Goal: Task Accomplishment & Management: Use online tool/utility

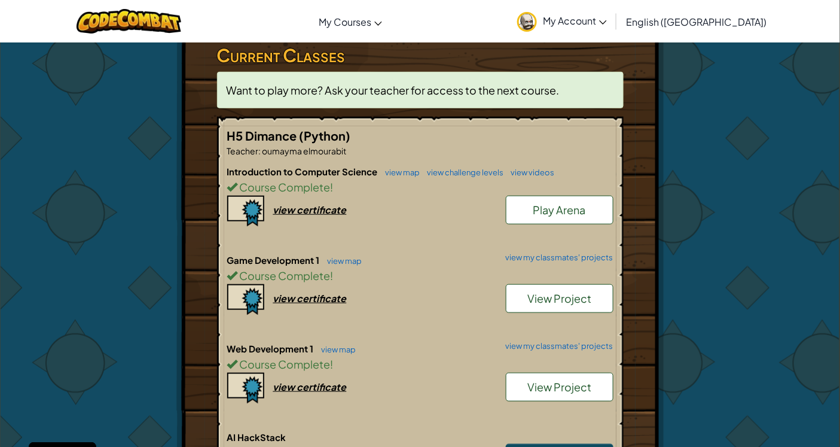
scroll to position [332, 0]
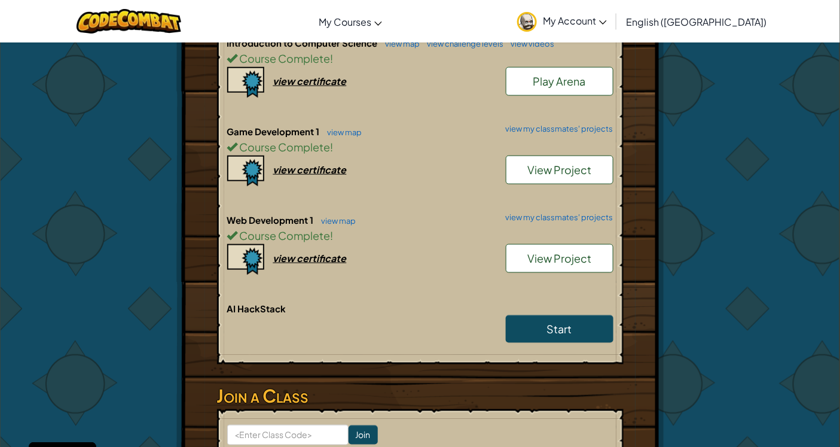
click at [546, 258] on span "View Project" at bounding box center [559, 258] width 64 height 14
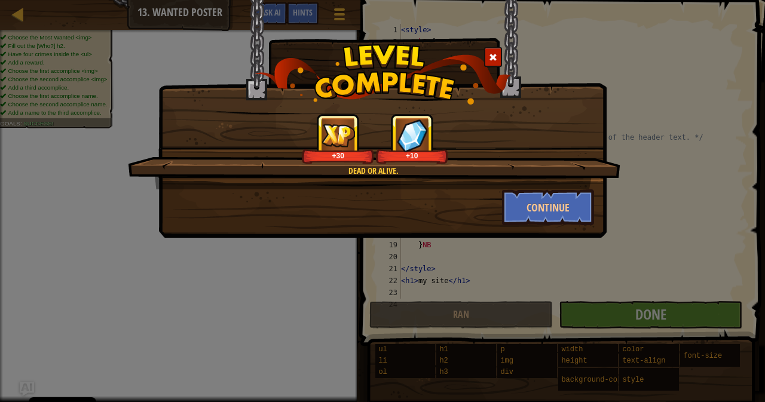
click at [485, 60] on div at bounding box center [493, 57] width 18 height 20
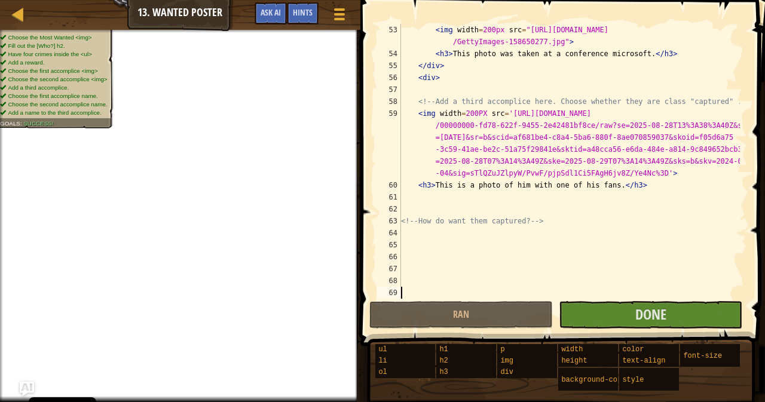
scroll to position [694, 0]
click at [463, 120] on div "< img width = 200px src = "https://techcrunch.com/wp-content/uploads/2020/11 /G…" at bounding box center [569, 179] width 341 height 311
click at [462, 120] on div "< img width = 200px src = "https://techcrunch.com/wp-content/uploads/2020/11 /G…" at bounding box center [569, 179] width 341 height 311
click at [463, 117] on div "< img width = 200px src = "https://techcrunch.com/wp-content/uploads/2020/11 /G…" at bounding box center [569, 179] width 341 height 311
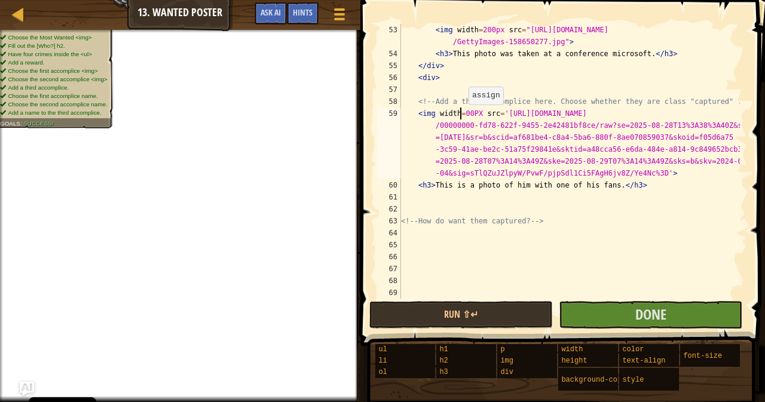
scroll to position [5, 5]
type textarea "<img width=00PX src='https://sdmntprnorthcentralus.oaiusercontent.com/files/000…"
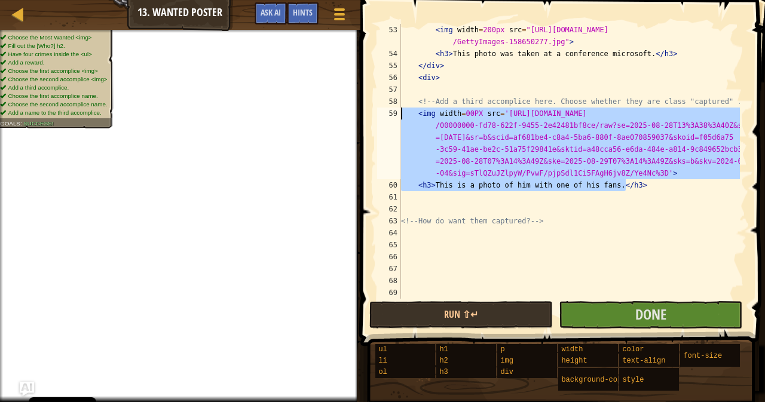
drag, startPoint x: 633, startPoint y: 188, endPoint x: 387, endPoint y: 110, distance: 257.9
click at [387, 110] on div "<img width=00PX src='https://sdmntprnorthcentralus.oaiusercontent.com/files/000…" at bounding box center [561, 161] width 372 height 275
click at [448, 62] on div "< img width = 200px src = "https://techcrunch.com/wp-content/uploads/2020/11 /G…" at bounding box center [569, 179] width 341 height 311
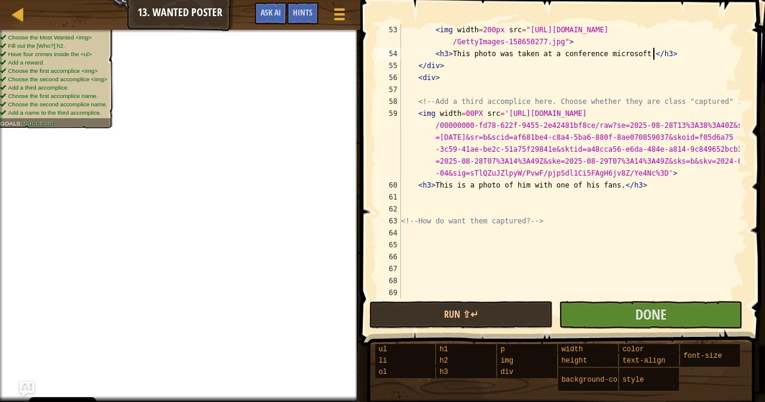
click at [669, 55] on div "< img width = 200px src = "https://techcrunch.com/wp-content/uploads/2020/11 /G…" at bounding box center [569, 179] width 341 height 311
type textarea "<h3>This photo was taken at a conference microsoft.</h3>"
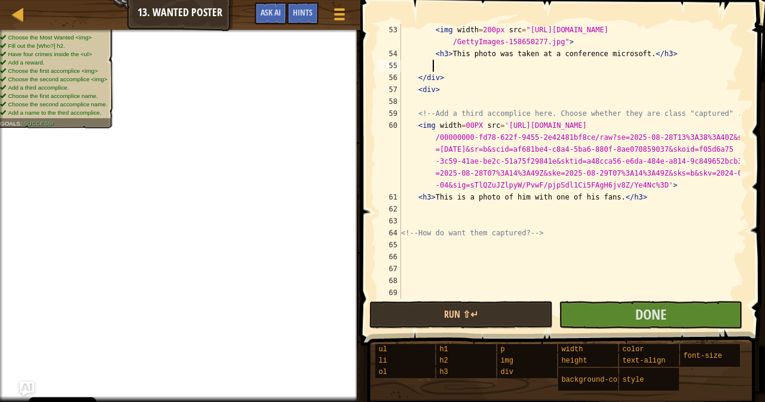
paste textarea "<h3>This is a photo of him with one of his fans.</h3>"
type textarea "<h3>This is a photo of him with one of his fans.</h3>"
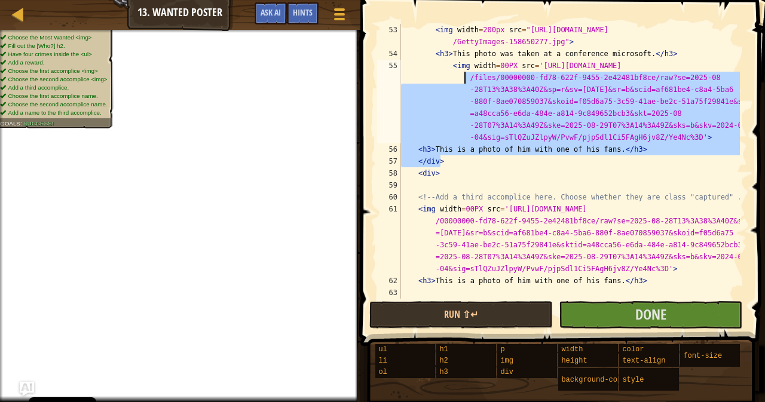
drag, startPoint x: 637, startPoint y: 157, endPoint x: 384, endPoint y: 73, distance: 267.0
click at [384, 73] on div "<h3>This is a photo of him with one of his fans.</h3> 53 54 55 56 57 58 59 60 6…" at bounding box center [561, 161] width 372 height 275
click at [490, 66] on div "< img width = 200px src = "https://techcrunch.com/wp-content/uploads/2020/11 /G…" at bounding box center [569, 179] width 341 height 311
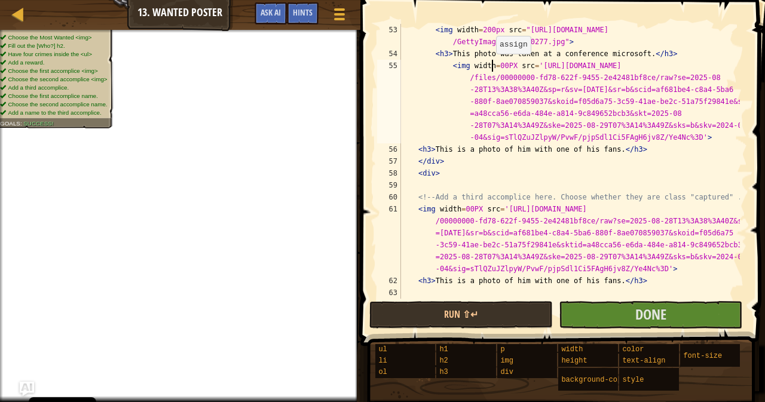
scroll to position [5, 8]
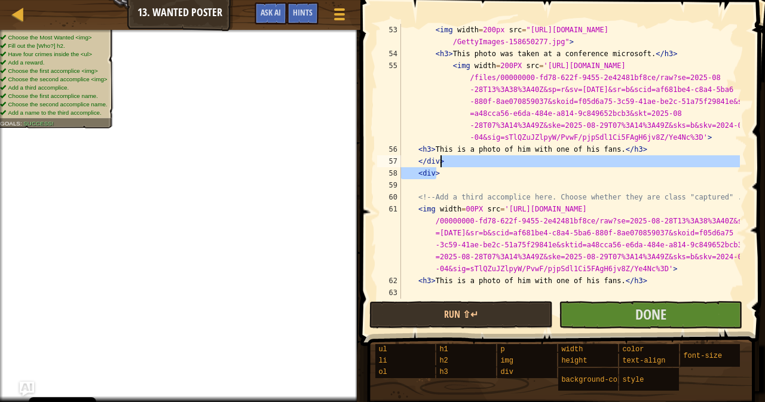
drag, startPoint x: 628, startPoint y: 171, endPoint x: 628, endPoint y: 163, distance: 7.8
click at [626, 163] on div "< img width = 200px src = "https://techcrunch.com/wp-content/uploads/2020/11 /G…" at bounding box center [569, 179] width 341 height 311
type textarea "</div> <div>"
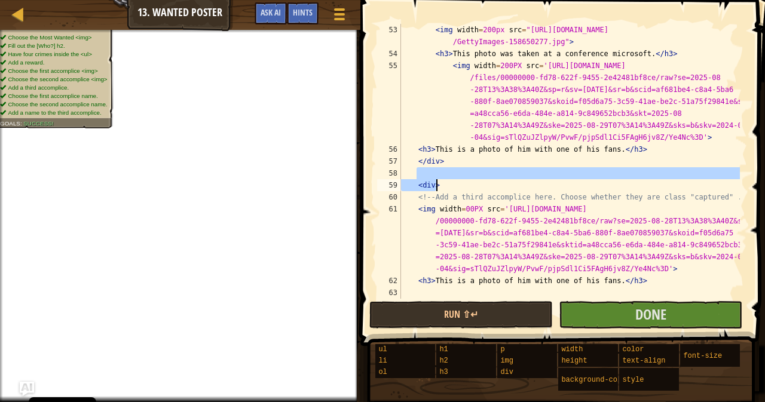
click at [652, 151] on div "< img width = 200px src = "https://techcrunch.com/wp-content/uploads/2020/11 /G…" at bounding box center [569, 179] width 341 height 311
type textarea "<h3>This is a photo of him with one of his fans.</h3>"
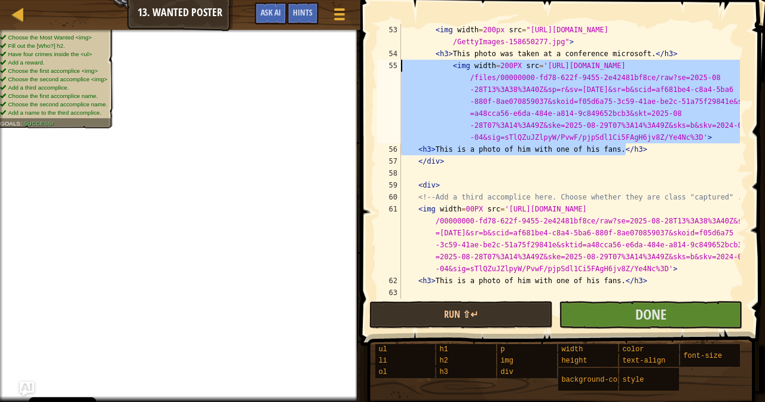
drag, startPoint x: 652, startPoint y: 151, endPoint x: 386, endPoint y: 63, distance: 280.0
click at [386, 63] on div "<h3>This is a photo of him with one of his fans.</h3> 53 54 55 56 57 58 59 60 6…" at bounding box center [561, 161] width 372 height 275
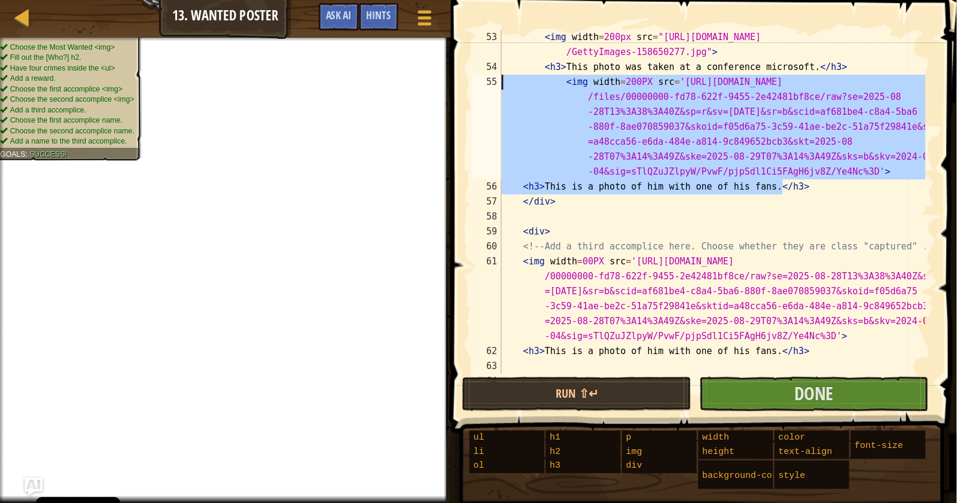
scroll to position [5, 0]
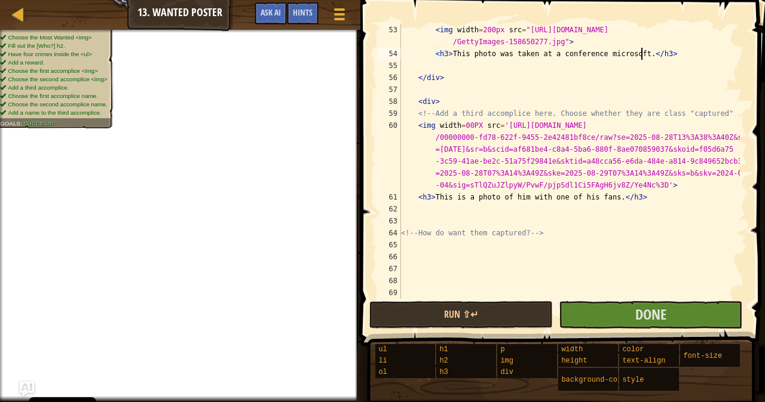
click at [643, 51] on div "< img width = 200px src = "https://techcrunch.com/wp-content/uploads/2020/11 /G…" at bounding box center [569, 179] width 341 height 311
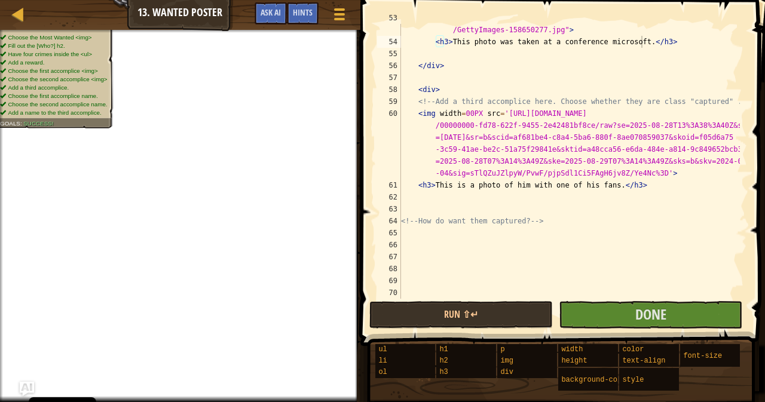
scroll to position [705, 0]
click at [459, 114] on div "< img width = 200px src = "https://techcrunch.com/wp-content/uploads/2020/11 /G…" at bounding box center [569, 167] width 341 height 311
drag, startPoint x: 482, startPoint y: 119, endPoint x: 478, endPoint y: 114, distance: 6.4
click at [478, 114] on div "< img width = 200px src = "https://techcrunch.com/wp-content/uploads/2020/11 /G…" at bounding box center [569, 167] width 341 height 311
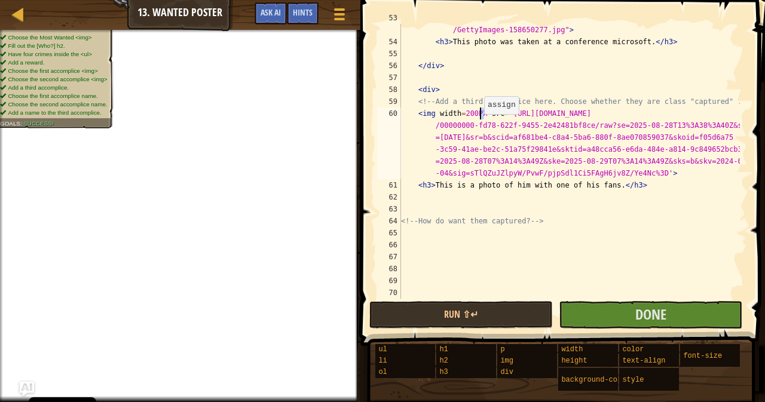
click at [478, 114] on div "< img width = 200px src = "https://techcrunch.com/wp-content/uploads/2020/11 /G…" at bounding box center [569, 161] width 341 height 275
click at [357, 253] on div "Hints Image Gallery Webpage <img width="200" src='https://sdmntprnorthcentralus…" at bounding box center [561, 201] width 408 height 402
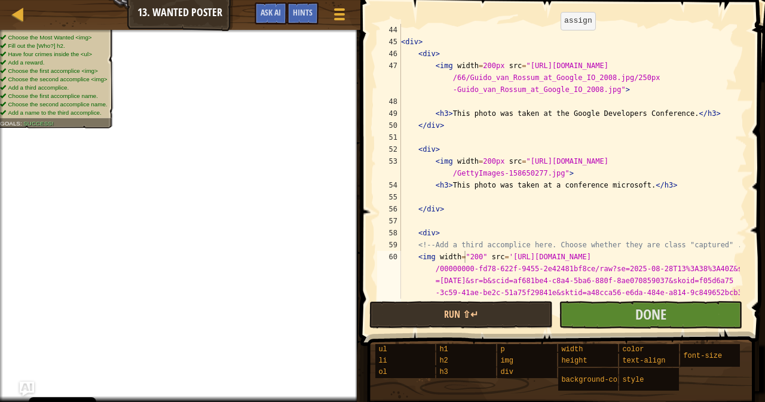
scroll to position [562, 0]
drag, startPoint x: 497, startPoint y: 66, endPoint x: 489, endPoint y: 67, distance: 7.8
click at [489, 67] on div "< div > < div > < img width = 200px src = "https://upload.wikimedia.org/wikiped…" at bounding box center [569, 203] width 341 height 359
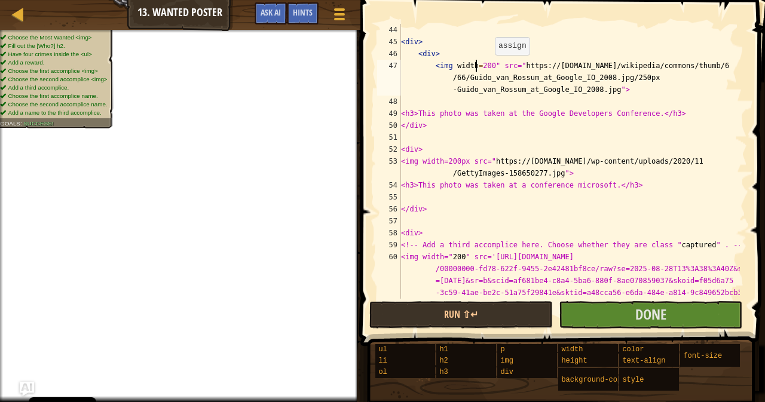
scroll to position [5, 7]
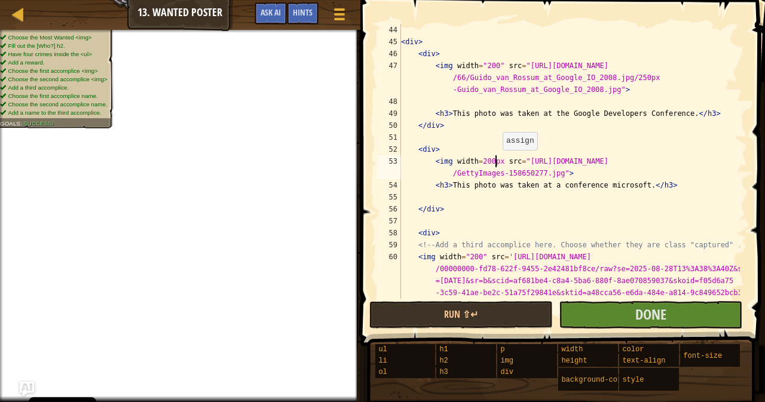
click at [497, 162] on div "< div > < div > < img width = "200" src = "https://upload.wikimedia.org/wikiped…" at bounding box center [569, 203] width 341 height 359
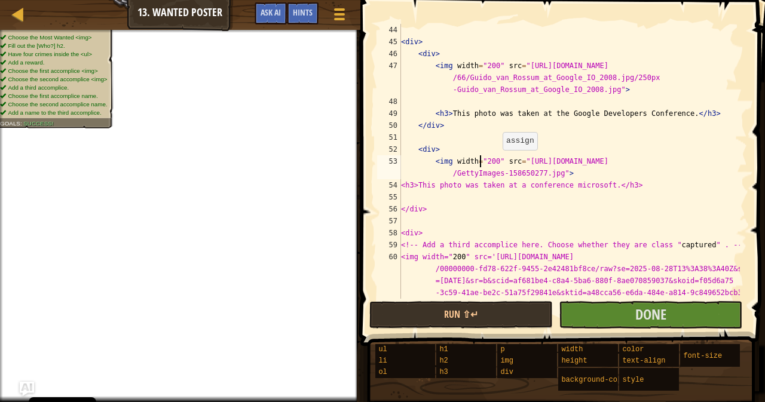
type textarea "<div>"
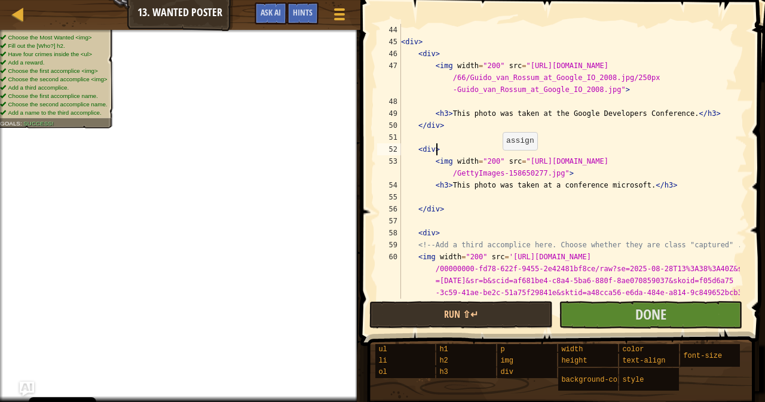
scroll to position [5, 0]
type textarea "<h3>This photo was taken at the Google Developers Conference.</h3>"
type textarea "<div>"
type textarea "<!-- Who are their partners in crime? -->"
type textarea "<!-- What is the reward? -->"
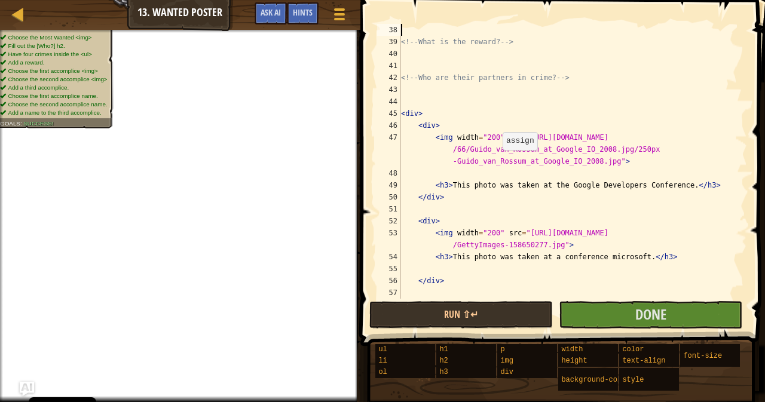
type textarea "<ul>"
type textarea "<!-- What are they wanted for? -->"
type textarea "<!-- Who is wanted? -->"
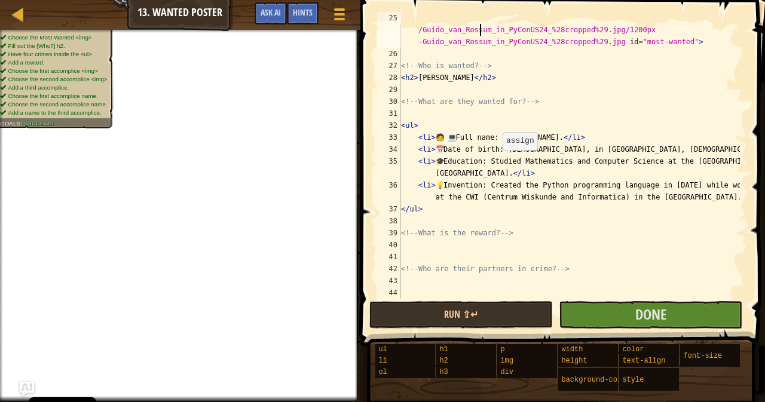
type textarea "<!-- Find an image from the Image Gallery above, or use your own image link -->"
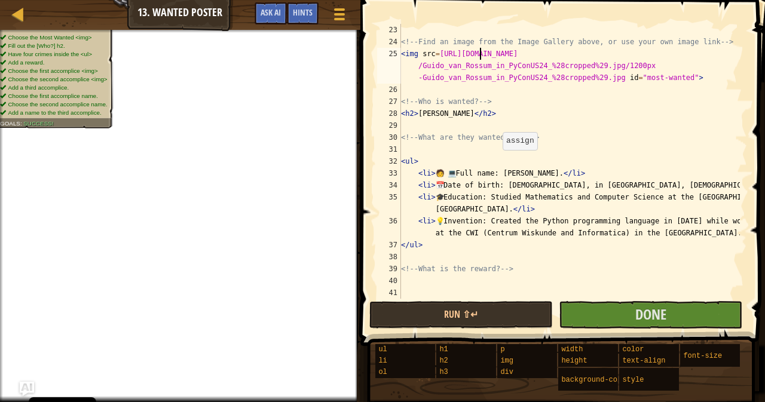
type textarea "<!-- Find an image from the Image Gallery above, or use your own image link -->"
type textarea "</style>"
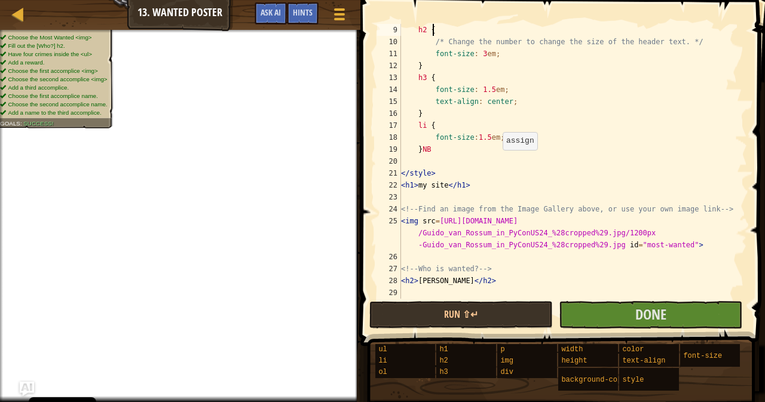
scroll to position [96, 0]
type textarea "}NB"
type textarea "<h1>my site</h1>"
type textarea "<img src=https://upload.wikimedia.org/wikipedia/commons/thumb/6/6b/Guido_van_Ro…"
type textarea "<h2>Guido van Rossum</h2>"
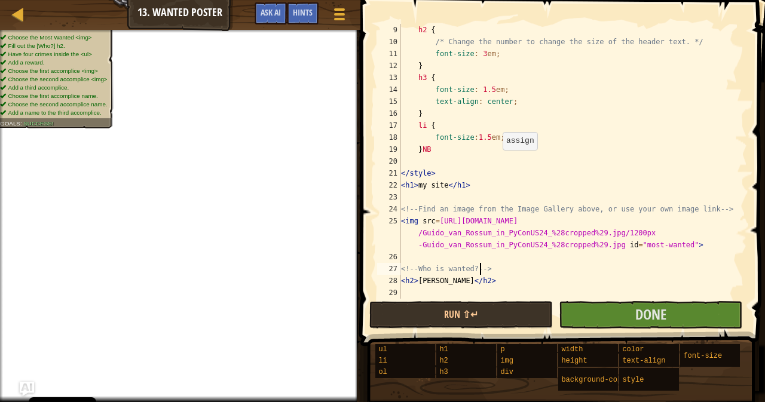
type textarea "<!-- What are they wanted for? -->"
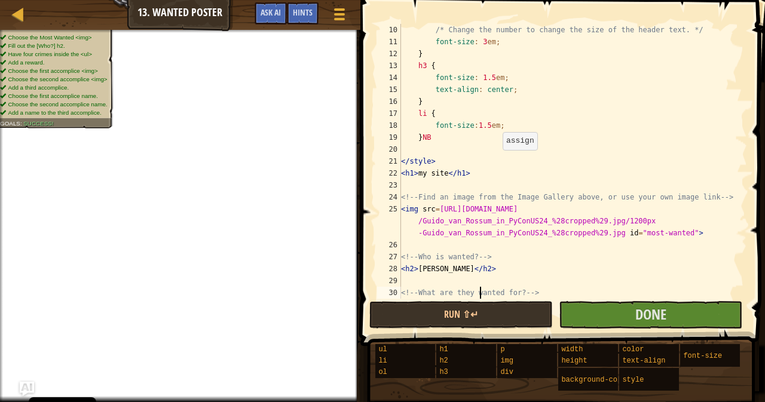
scroll to position [108, 0]
type textarea "<!-- Who is wanted? -->"
type textarea "<img src=https://upload.wikimedia.org/wikipedia/commons/thumb/6/6b/Guido_van_Ro…"
type textarea "<h2>Guido van Rossum</h2>"
type textarea "<!-- What are they wanted for? -->"
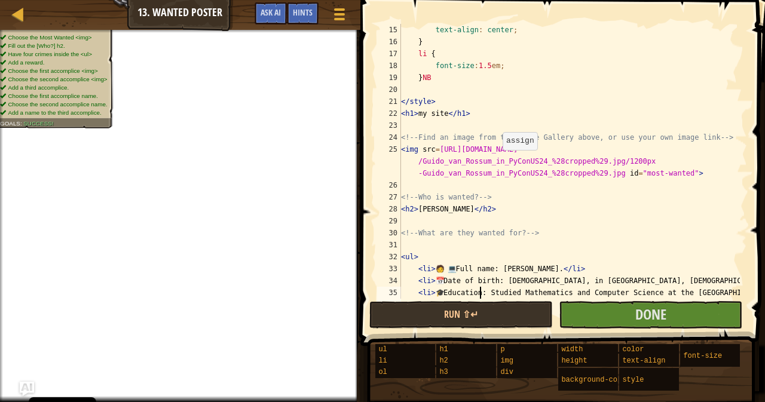
type textarea "</ul>"
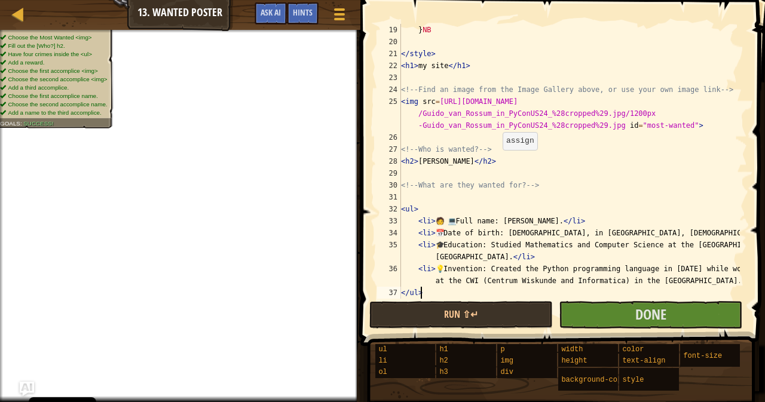
scroll to position [227, 0]
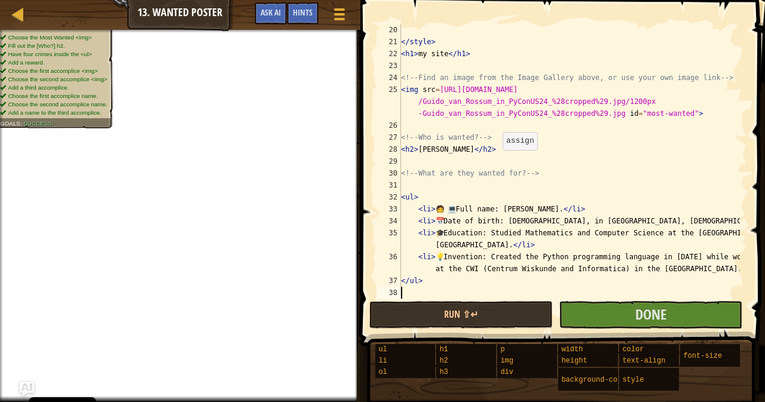
type textarea "<!-- What is the reward? -->"
type textarea "<!-- Who are their partners in crime? -->"
type textarea "<img width="200" src="https://upload.wikimedia.org/wikipedia/commons/thumb/6/66…"
type textarea "</div>"
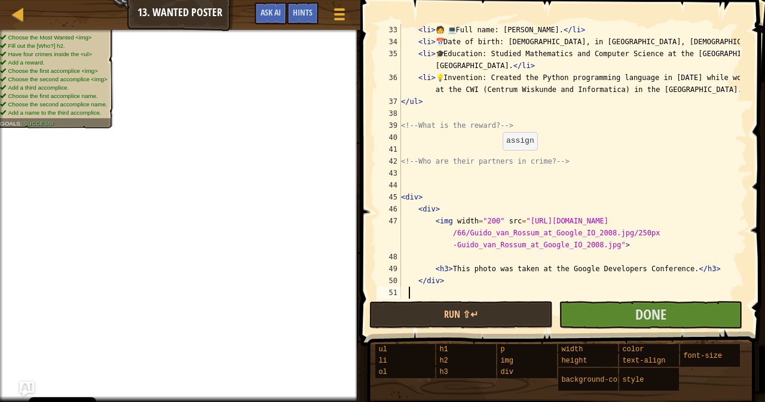
type textarea "<h3>This photo was taken at a conference microsoft.</h3>"
type textarea "</div>"
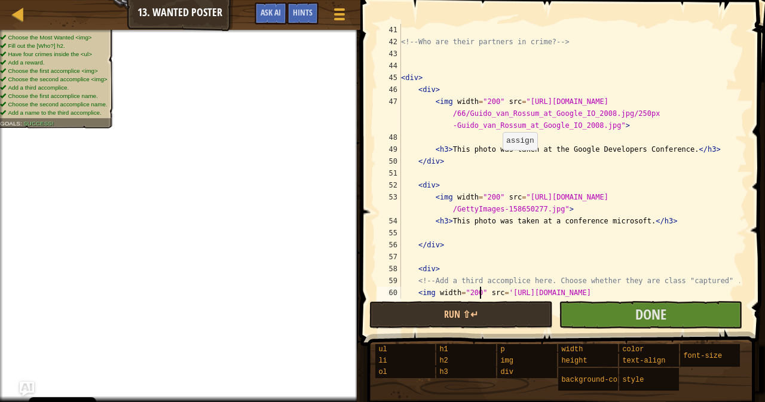
type textarea "<h3>This is a photo of him with one of his fans.</h3>"
type textarea "<!-- How do want them captured? -->"
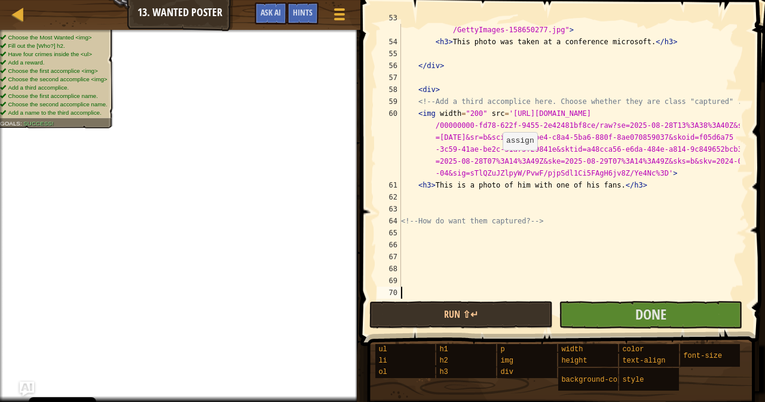
scroll to position [705, 0]
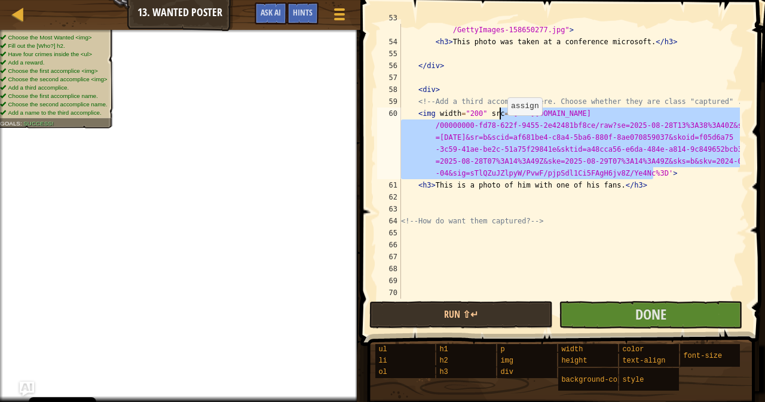
drag, startPoint x: 655, startPoint y: 170, endPoint x: 502, endPoint y: 115, distance: 162.4
click at [502, 115] on div "< img width = "200" src = "https://techcrunch.com/wp-content/uploads/2020/11 /G…" at bounding box center [569, 167] width 341 height 311
click at [506, 111] on div "< img width = "200" src = "https://techcrunch.com/wp-content/uploads/2020/11 /G…" at bounding box center [569, 161] width 341 height 275
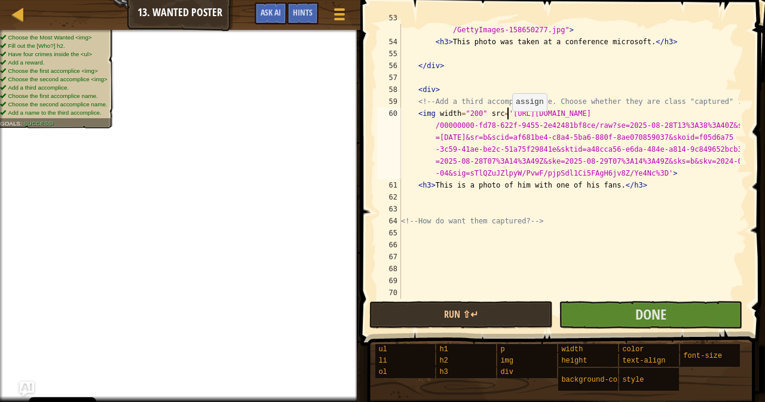
click at [714, 219] on div "< img width = "200" src = "https://techcrunch.com/wp-content/uploads/2020/11 /G…" at bounding box center [569, 167] width 341 height 311
type textarea "<!-- How do want them captured? -->"
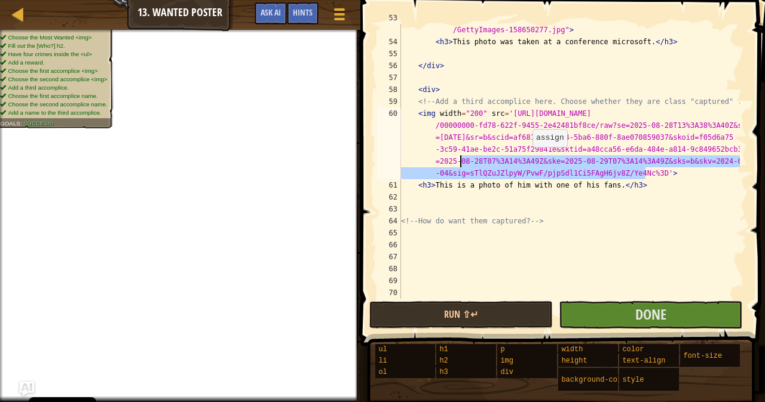
drag, startPoint x: 645, startPoint y: 175, endPoint x: 486, endPoint y: 198, distance: 160.6
click at [527, 154] on div "< img width = "200" src = "https://techcrunch.com/wp-content/uploads/2020/11 /G…" at bounding box center [569, 167] width 341 height 311
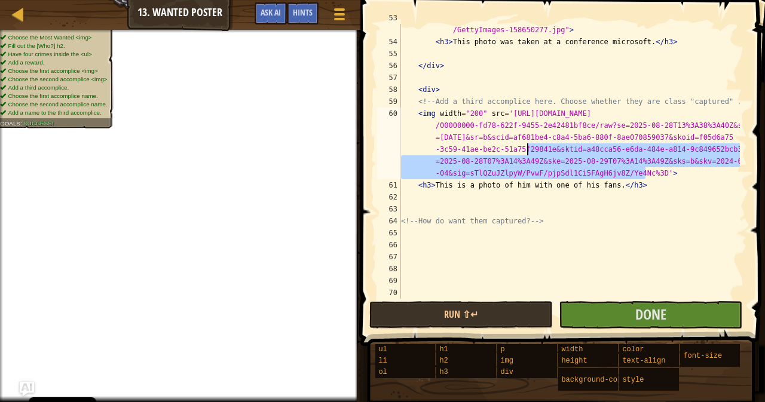
click at [665, 204] on div "< img width = "200" src = "https://techcrunch.com/wp-content/uploads/2020/11 /G…" at bounding box center [569, 167] width 341 height 311
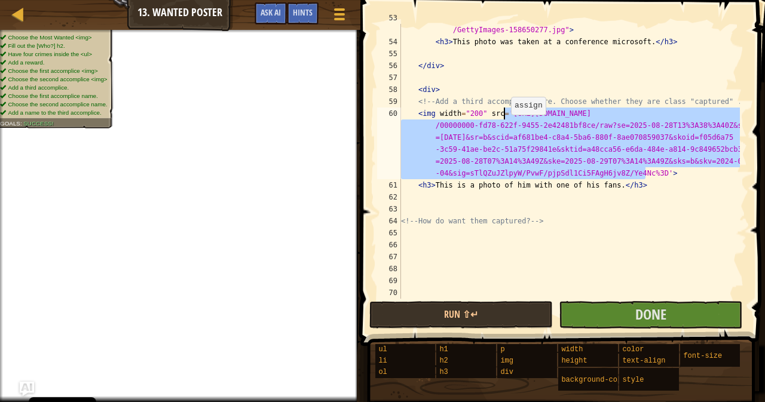
drag, startPoint x: 646, startPoint y: 174, endPoint x: 505, endPoint y: 115, distance: 152.5
click at [505, 115] on div "< img width = "200" src = "https://techcrunch.com/wp-content/uploads/2020/11 /G…" at bounding box center [569, 167] width 341 height 311
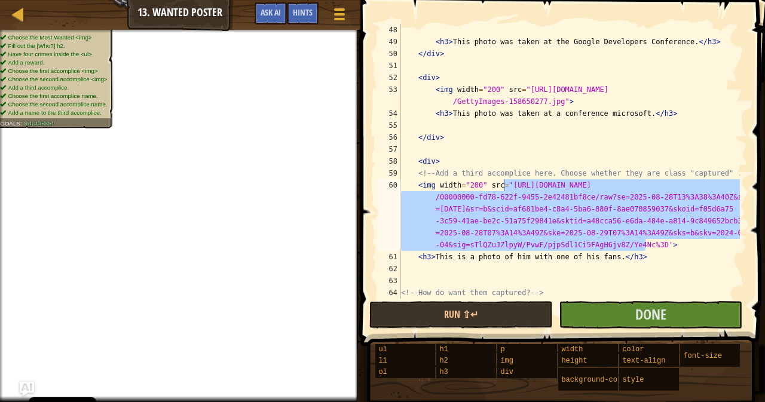
scroll to position [634, 0]
type textarea "<img width="200" src=''>"
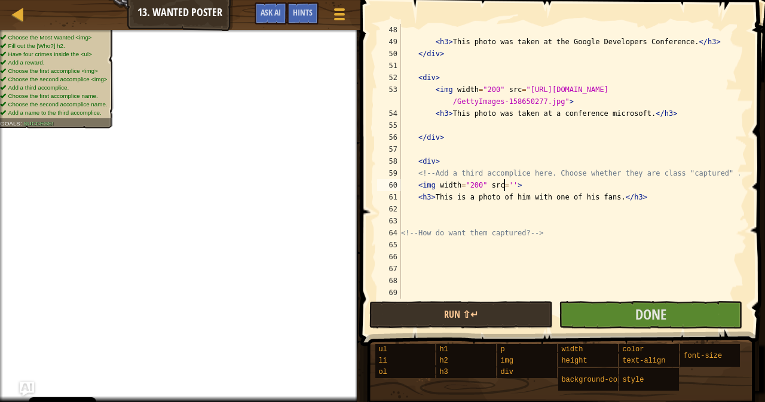
paste textarea
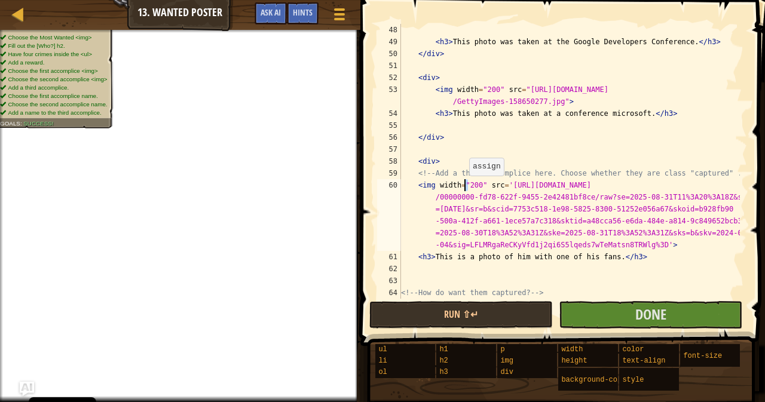
click at [463, 188] on div "< h3 > This photo was taken at the Google Developers Conference. </ h3 > </ div…" at bounding box center [569, 173] width 341 height 299
click at [481, 94] on div "< h3 > This photo was taken at the Google Developers Conference. </ h3 > </ div…" at bounding box center [569, 173] width 341 height 299
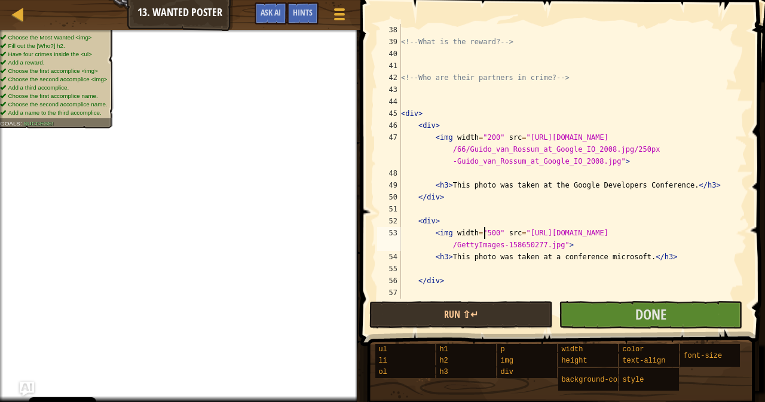
scroll to position [490, 0]
click at [478, 140] on div "<!-- What is the reward? --> <!-- Who are their partners in crime? --> < div > …" at bounding box center [569, 173] width 341 height 299
type textarea "<img width="200" src="https://upload.wikimedia.org/wikipedia/commons/thumb/6/66…"
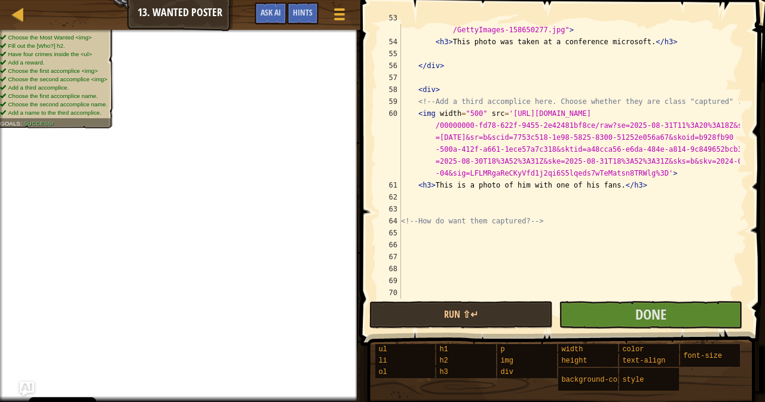
scroll to position [705, 0]
drag, startPoint x: 358, startPoint y: 269, endPoint x: 358, endPoint y: 277, distance: 7.8
click at [358, 277] on span at bounding box center [564, 155] width 414 height 381
drag, startPoint x: 356, startPoint y: 278, endPoint x: 356, endPoint y: 286, distance: 8.4
click at [356, 286] on div at bounding box center [356, 201] width 2 height 402
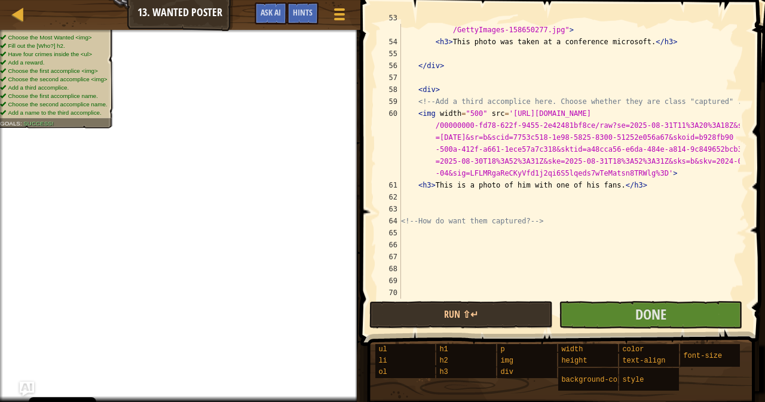
click at [356, 286] on div at bounding box center [356, 201] width 2 height 402
click at [355, 291] on div at bounding box center [356, 201] width 2 height 402
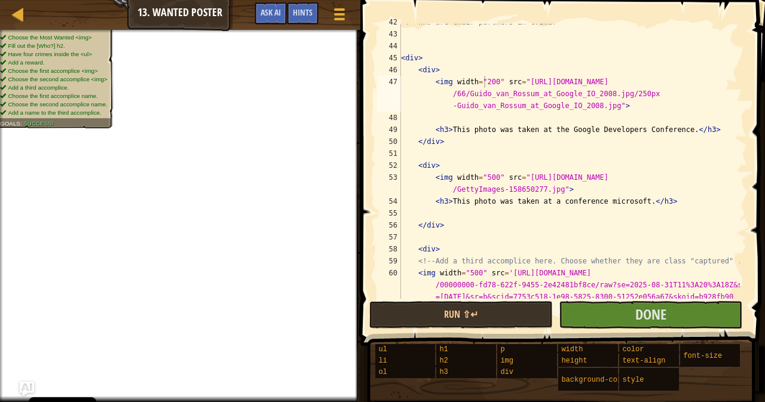
scroll to position [555, 0]
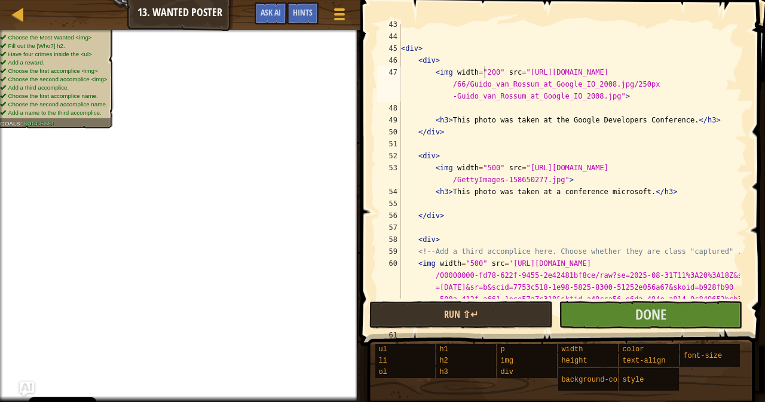
click at [454, 206] on div "< div > < div > < img width = "200" src = "https://upload.wikimedia.org/wikiped…" at bounding box center [569, 198] width 341 height 359
paste textarea
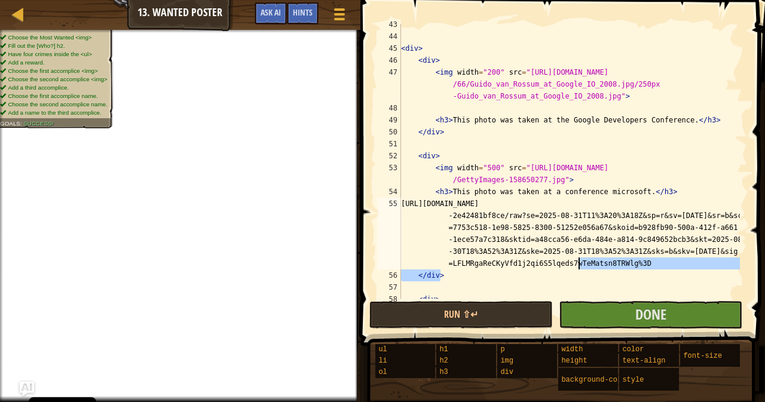
drag, startPoint x: 642, startPoint y: 272, endPoint x: 568, endPoint y: 280, distance: 74.0
click at [581, 265] on div "< div > < div > < img width = "200" src = "https://upload.wikimedia.org/wikiped…" at bounding box center [569, 168] width 341 height 299
click at [564, 280] on div "< div > < div > < img width = "200" src = "https://upload.wikimedia.org/wikiped…" at bounding box center [569, 161] width 341 height 275
type textarea "</div>"
drag, startPoint x: 614, startPoint y: 253, endPoint x: 650, endPoint y: 261, distance: 36.6
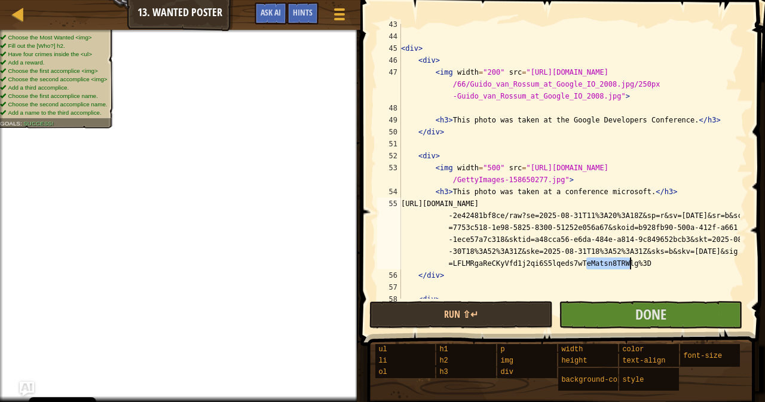
click at [650, 261] on div "< div > < div > < img width = "200" src = "https://upload.wikimedia.org/wikiped…" at bounding box center [569, 168] width 341 height 299
click at [650, 261] on div "< div > < div > < img width = "200" src = "https://upload.wikimedia.org/wikiped…" at bounding box center [569, 161] width 341 height 275
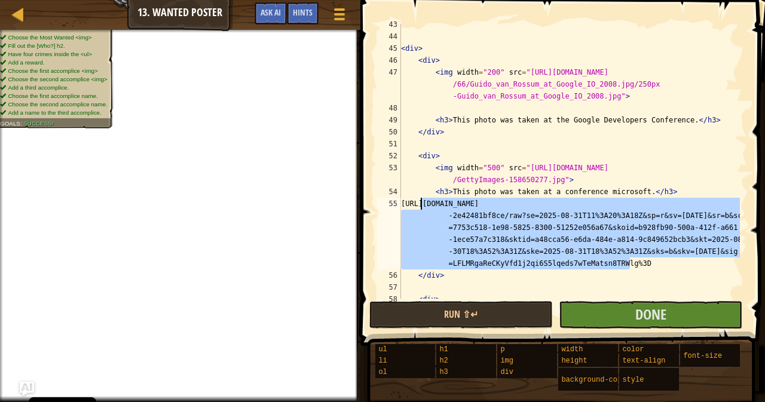
drag, startPoint x: 642, startPoint y: 264, endPoint x: 395, endPoint y: 206, distance: 253.2
click at [395, 206] on div "43 44 45 46 47 48 49 50 51 52 53 54 55 56 57 58 59 < div > < div > < img width …" at bounding box center [561, 161] width 372 height 275
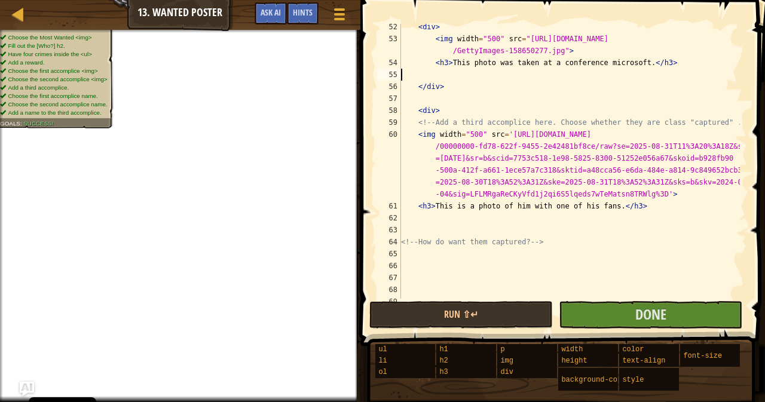
scroll to position [685, 0]
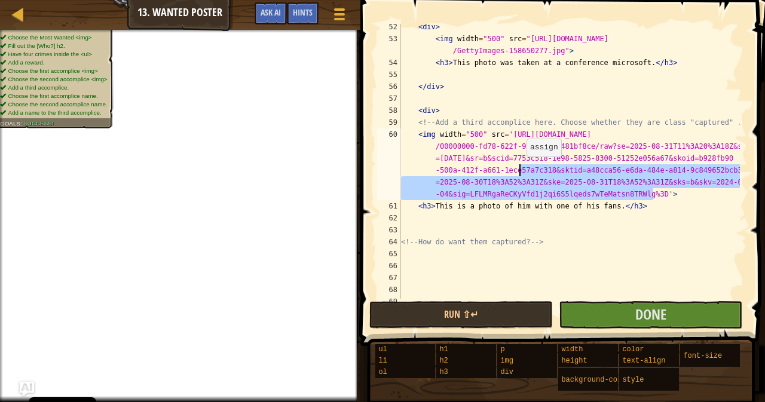
drag, startPoint x: 656, startPoint y: 196, endPoint x: 609, endPoint y: 232, distance: 59.8
click at [538, 184] on div "< div > < img width = "500" src = "https://techcrunch.com/wp-content/uploads/20…" at bounding box center [569, 170] width 341 height 299
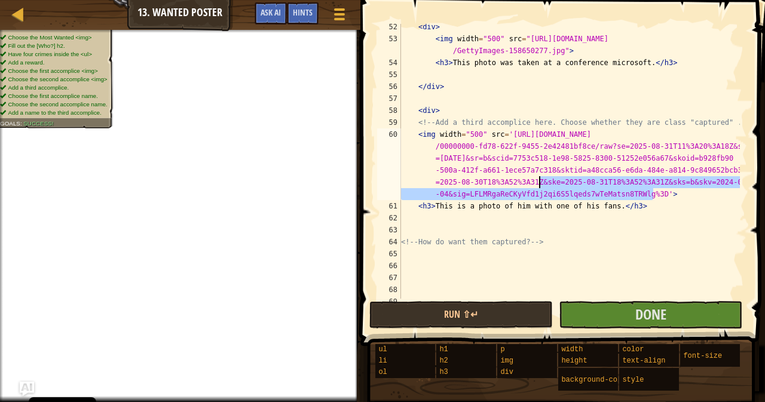
click at [630, 224] on div "< div > < img width = "500" src = "https://techcrunch.com/wp-content/uploads/20…" at bounding box center [569, 170] width 341 height 299
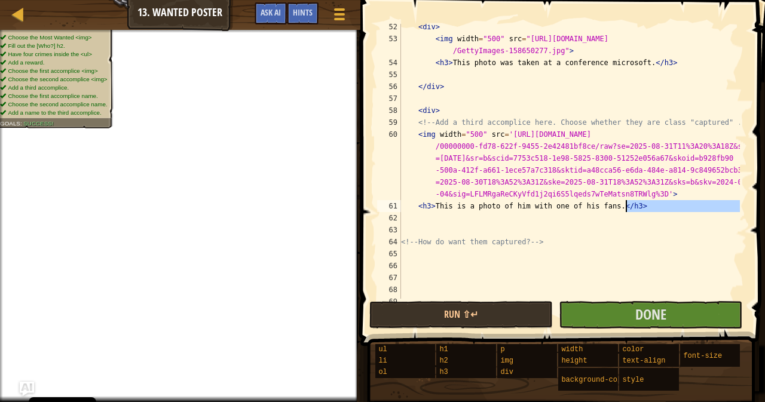
click at [643, 207] on div "< div > < img width = "500" src = "https://techcrunch.com/wp-content/uploads/20…" at bounding box center [569, 170] width 341 height 299
click at [643, 207] on div "< div > < img width = "500" src = "https://techcrunch.com/wp-content/uploads/20…" at bounding box center [569, 161] width 341 height 275
type textarea "<h3>This is a photo of him with one of his fans.</h3>"
click at [643, 207] on div "< div > < img width = "500" src = "https://techcrunch.com/wp-content/uploads/20…" at bounding box center [569, 170] width 341 height 299
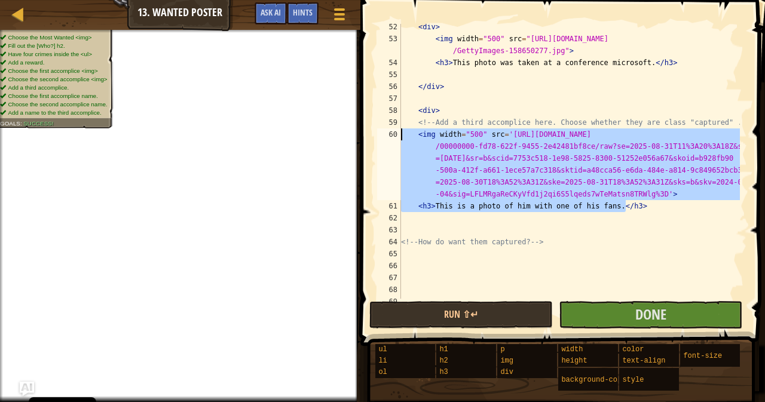
drag, startPoint x: 643, startPoint y: 207, endPoint x: 395, endPoint y: 129, distance: 260.2
click at [395, 129] on div "<h3>This is a photo of him with one of his fans.</h3> 52 53 54 55 56 57 58 59 6…" at bounding box center [561, 161] width 372 height 275
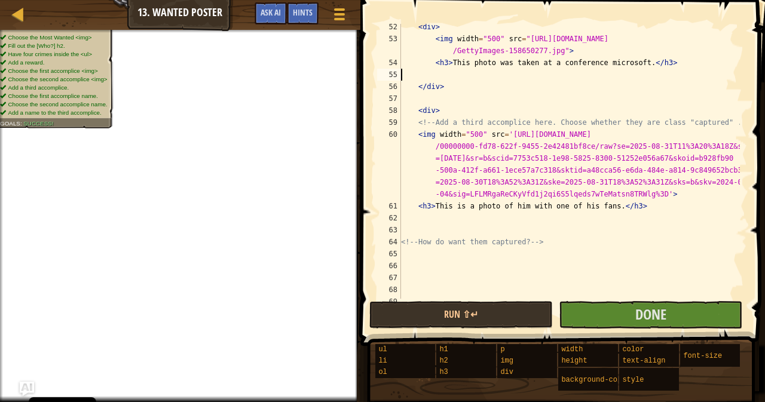
click at [451, 73] on div "< div > < img width = "500" src = "https://techcrunch.com/wp-content/uploads/20…" at bounding box center [569, 170] width 341 height 299
paste textarea "<h3>This is a photo of him with one of his fans.</h3>"
type textarea "<h3>This is a photo of him with one of his fans.</h3>"
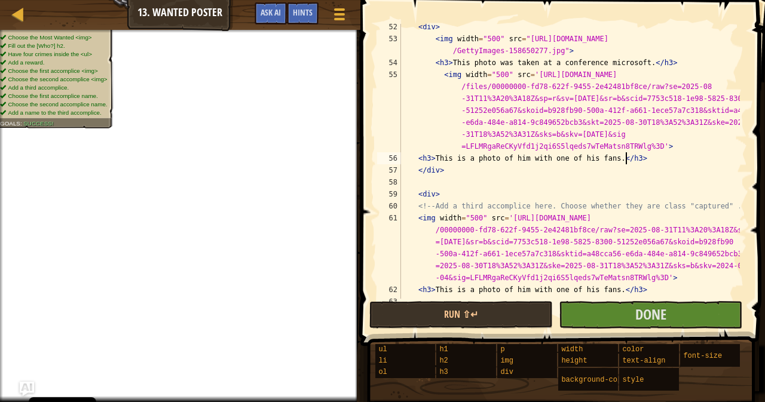
scroll to position [789, 0]
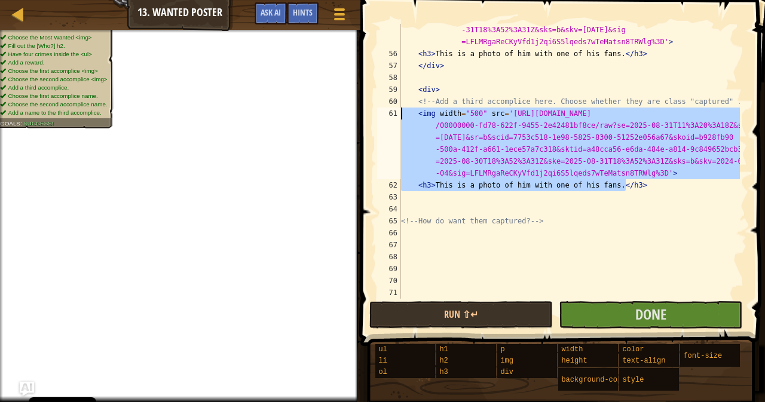
drag, startPoint x: 650, startPoint y: 188, endPoint x: 387, endPoint y: 116, distance: 272.8
click at [387, 116] on div "<h3>This is a photo of him with one of his fans.</h3> 55 56 57 58 59 60 61 62 6…" at bounding box center [561, 161] width 372 height 275
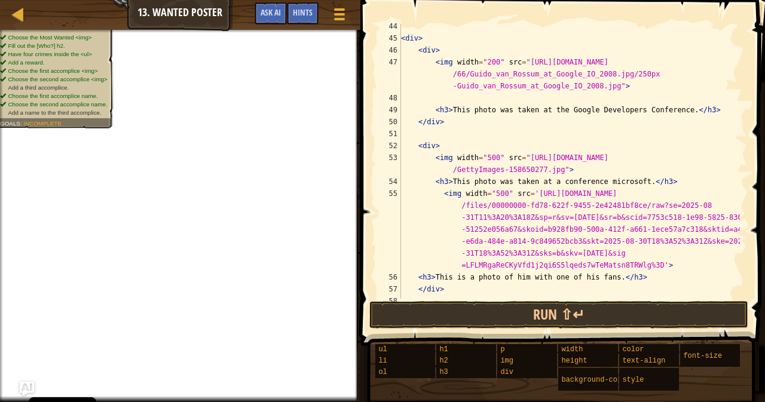
scroll to position [566, 0]
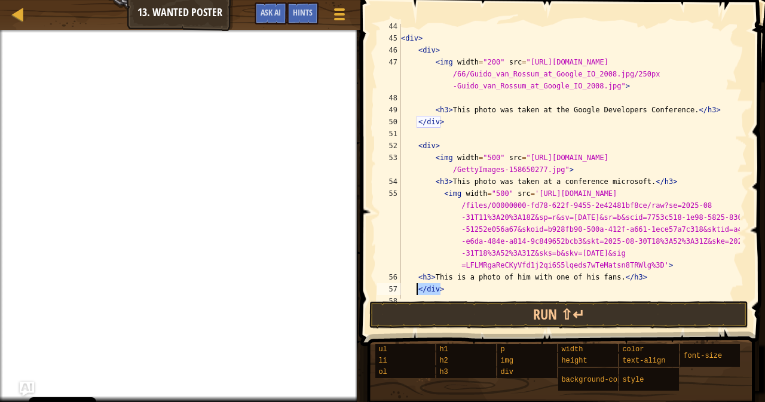
drag, startPoint x: 446, startPoint y: 287, endPoint x: 429, endPoint y: 294, distance: 18.0
click at [420, 294] on div "< div > < div > < img width = "200" src = "https://upload.wikimedia.org/wikiped…" at bounding box center [569, 169] width 341 height 299
click at [668, 181] on div "< div > < div > < img width = "200" src = "https://upload.wikimedia.org/wikiped…" at bounding box center [569, 169] width 341 height 299
type textarea "<h3>This photo was taken at a conference microsoft.</h3>"
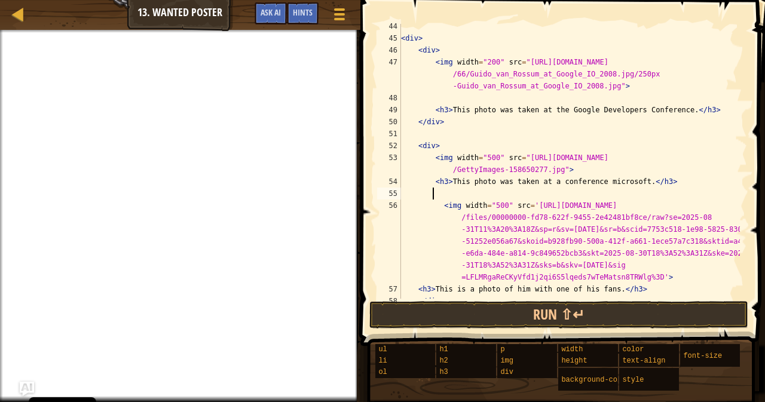
paste textarea "/div>"
click at [431, 191] on div "< div > < div > < img width = "200" src = "https://upload.wikimedia.org/wikiped…" at bounding box center [569, 169] width 341 height 299
click at [432, 196] on div "< div > < div > < img width = "200" src = "https://upload.wikimedia.org/wikiped…" at bounding box center [569, 169] width 341 height 299
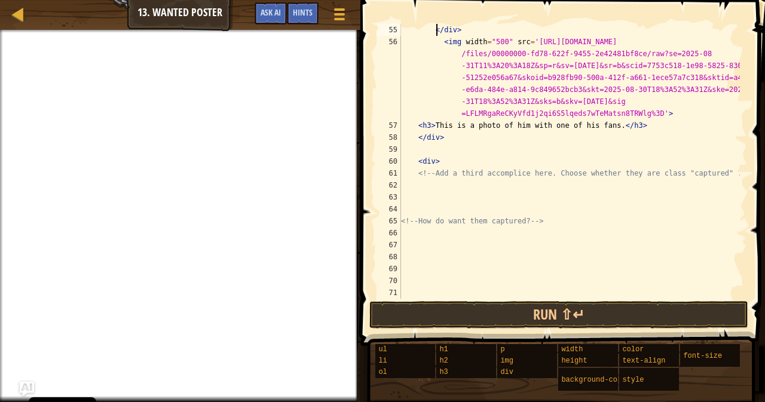
scroll to position [729, 0]
drag, startPoint x: 447, startPoint y: 136, endPoint x: 368, endPoint y: 143, distance: 79.2
click at [368, 143] on div "</div> 55 56 57 58 59 60 61 62 63 64 65 66 67 68 69 70 71 </ div > < img width …" at bounding box center [561, 196] width 408 height 381
type textarea "</div>"
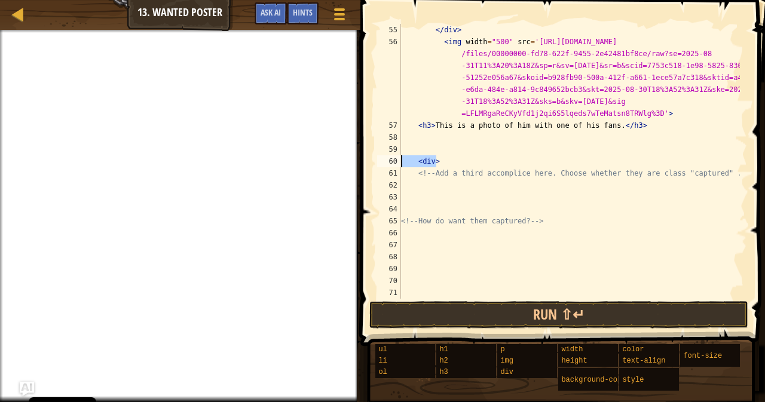
drag, startPoint x: 442, startPoint y: 158, endPoint x: 357, endPoint y: 166, distance: 85.3
click at [357, 166] on div "55 56 57 58 59 60 61 62 63 64 65 66 67 68 69 70 71 </ div > < img width = "500"…" at bounding box center [561, 196] width 408 height 381
type textarea "<div>"
type textarea "D"
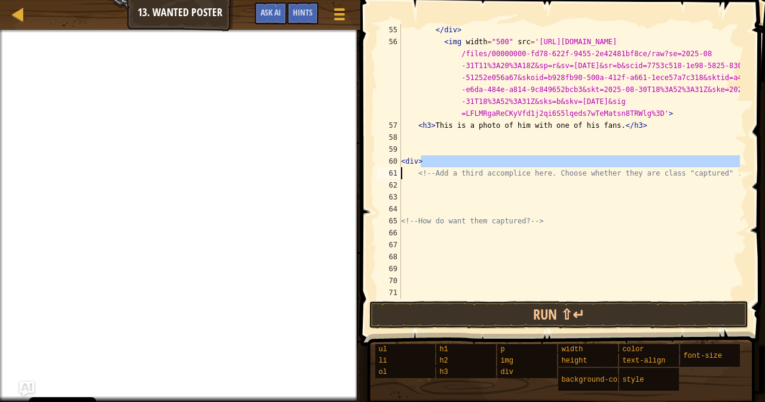
click at [459, 41] on div "</ div > < img width = "500" src = 'https://sdmntprnorthcentralus.oaiuserconten…" at bounding box center [569, 173] width 341 height 299
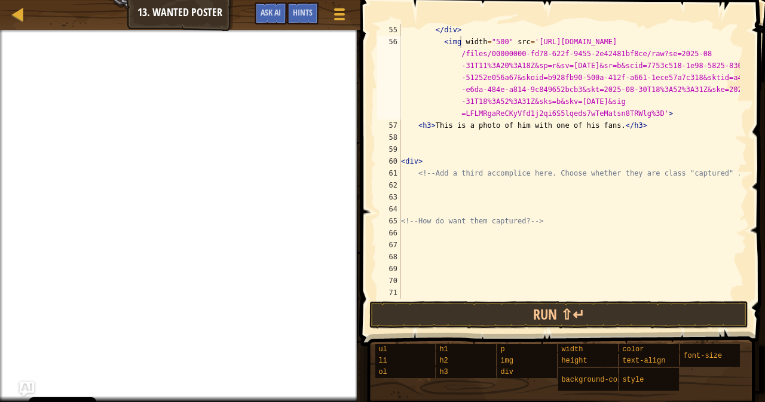
click at [463, 19] on span at bounding box center [564, 155] width 414 height 381
click at [458, 30] on div "</ div > < img width = "500" src = 'https://sdmntprnorthcentralus.oaiuserconten…" at bounding box center [569, 173] width 341 height 299
type textarea "</div>"
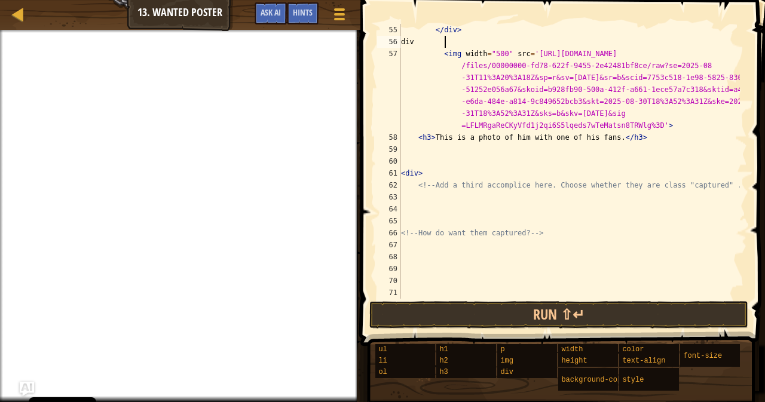
scroll to position [5, 3]
click at [435, 44] on div "</ div > div < img width = "500" src = 'https://sdmntprnorthcentralus.oaiuserco…" at bounding box center [569, 173] width 341 height 299
click at [430, 44] on div "</ div > div < img width = "500" src = 'https://sdmntprnorthcentralus.oaiuserco…" at bounding box center [569, 173] width 341 height 299
click at [448, 44] on div "</ div > < div < img width = "500" src = 'https://sdmntprnorthcentralus.oaiuser…" at bounding box center [569, 173] width 341 height 299
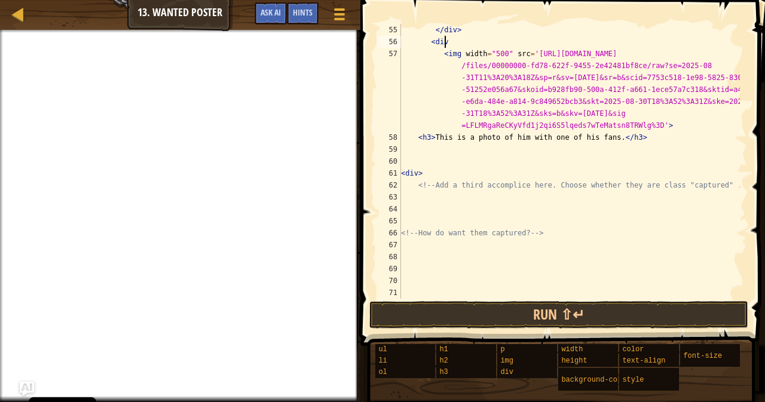
type textarea "<div>"
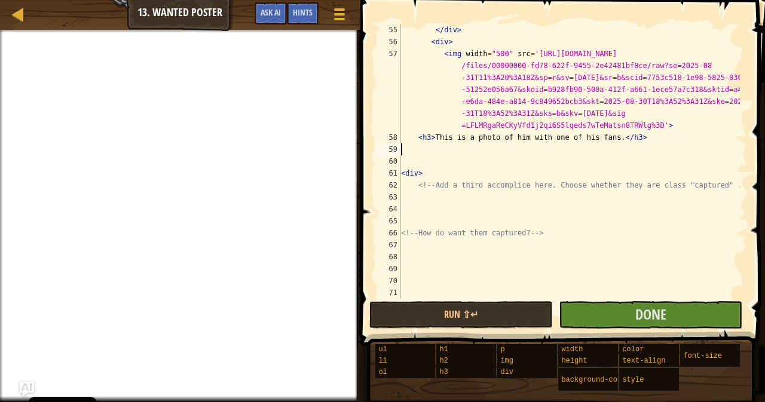
click at [436, 145] on div "</ div > < div > < img width = "500" src = 'https://sdmntprnorthcentralus.oaius…" at bounding box center [569, 173] width 341 height 299
drag, startPoint x: 427, startPoint y: 175, endPoint x: 406, endPoint y: 171, distance: 21.8
click at [401, 171] on div "55 56 57 58 59 60 61 62 63 64 65 66 67 68 69 70 71 72 </ div > < div > < img wi…" at bounding box center [561, 161] width 372 height 275
type textarea "<div>"
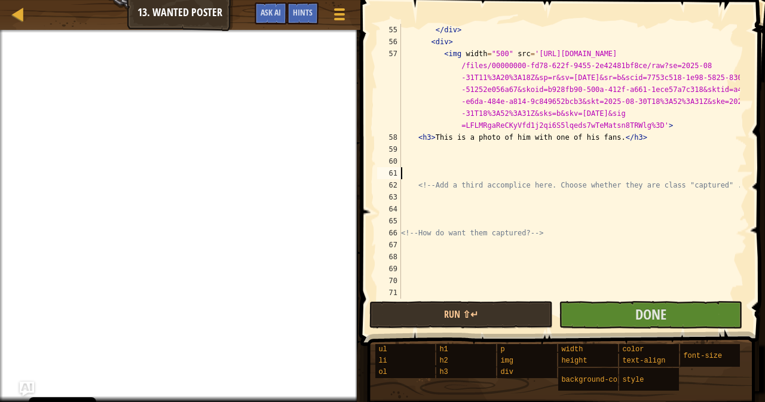
click at [428, 143] on div "</ div > < div > < img width = "500" src = 'https://sdmntprnorthcentralus.oaius…" at bounding box center [569, 173] width 341 height 299
type textarea "<h3>This is a photo of him with one of his fans.</h3>"
click at [420, 154] on div "</ div > < div > < img width = "500" src = 'https://sdmntprnorthcentralus.oaius…" at bounding box center [569, 173] width 341 height 299
paste textarea "<div>"
click at [405, 147] on div "</ div > < div > < img width = "500" src = 'https://sdmntprnorthcentralus.oaius…" at bounding box center [569, 173] width 341 height 299
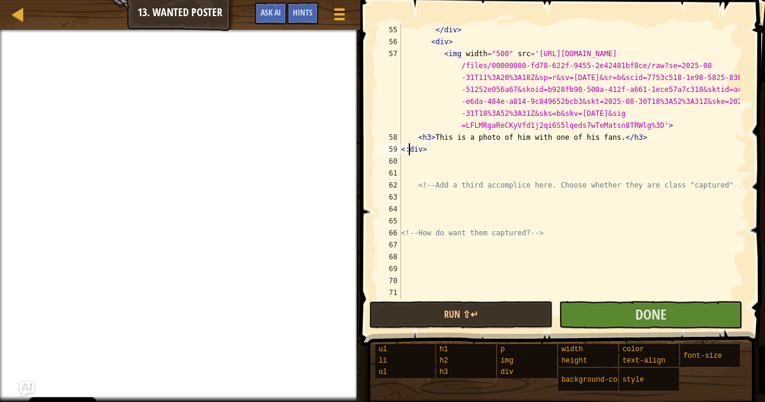
scroll to position [5, 1]
type textarea "</div>"
click at [472, 164] on div "</ div > < div > < img width = "500" src = 'https://sdmntprnorthcentralus.oaius…" at bounding box center [569, 173] width 341 height 299
click at [619, 295] on div "</ div > < div > < img width = "500" src = 'https://sdmntprnorthcentralus.oaius…" at bounding box center [569, 173] width 341 height 299
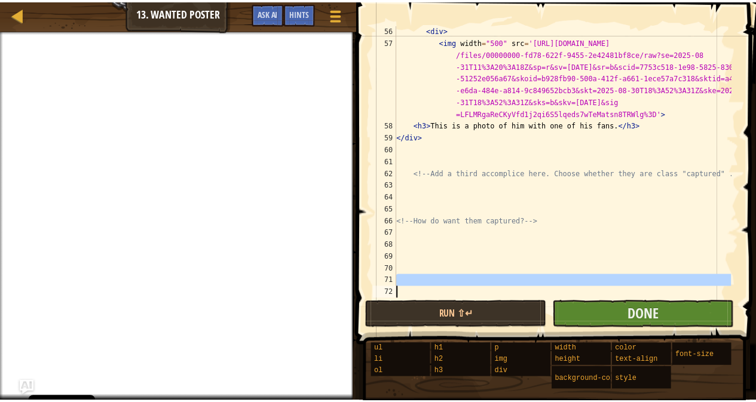
scroll to position [741, 0]
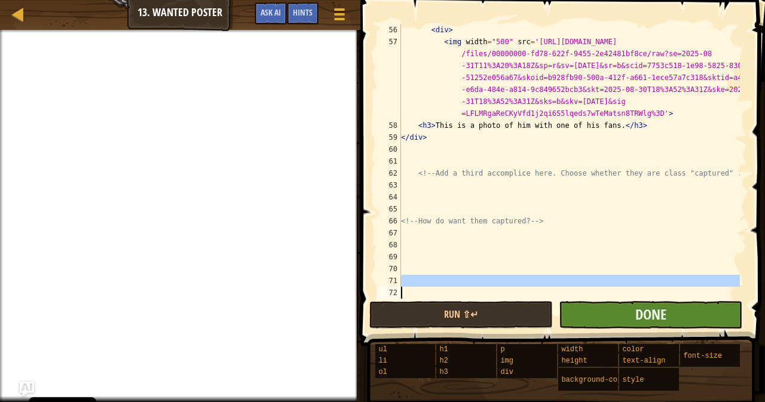
drag, startPoint x: 612, startPoint y: 301, endPoint x: 612, endPoint y: 313, distance: 12.0
click at [612, 313] on div "56 57 58 59 60 61 62 63 64 65 66 67 68 69 70 71 72 < div > < img width = "500" …" at bounding box center [561, 196] width 408 height 381
click at [636, 313] on span "Done" at bounding box center [651, 314] width 31 height 19
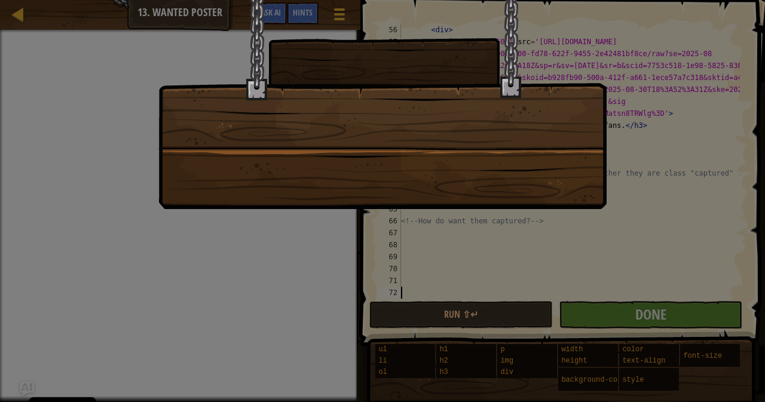
click at [569, 182] on div at bounding box center [382, 104] width 448 height 209
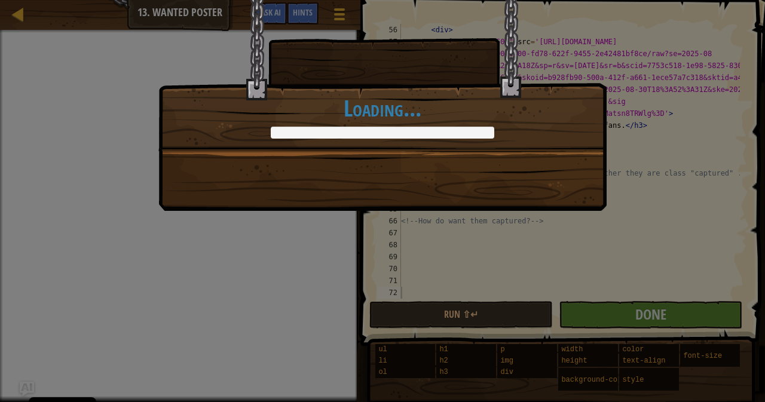
click at [569, 182] on div "Dead or Alive. +0 +0 Continue Loading..." at bounding box center [382, 105] width 448 height 211
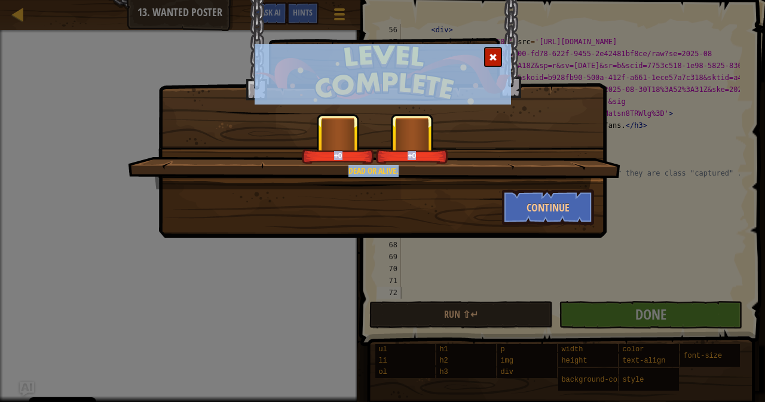
click at [569, 182] on div "Dead or Alive. +0 +0" at bounding box center [374, 152] width 493 height 76
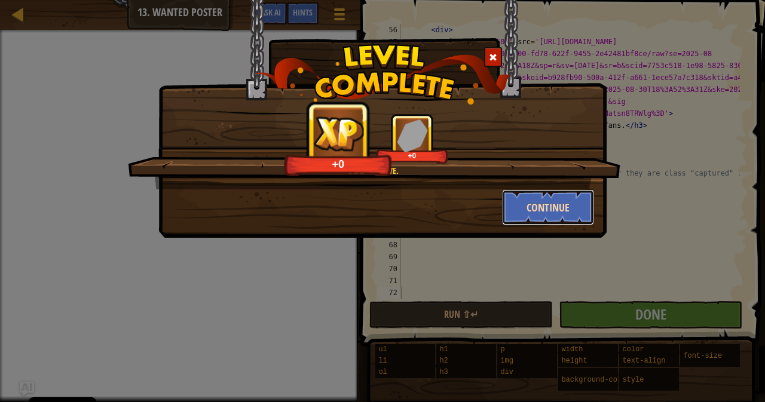
click at [563, 207] on button "Continue" at bounding box center [548, 208] width 93 height 36
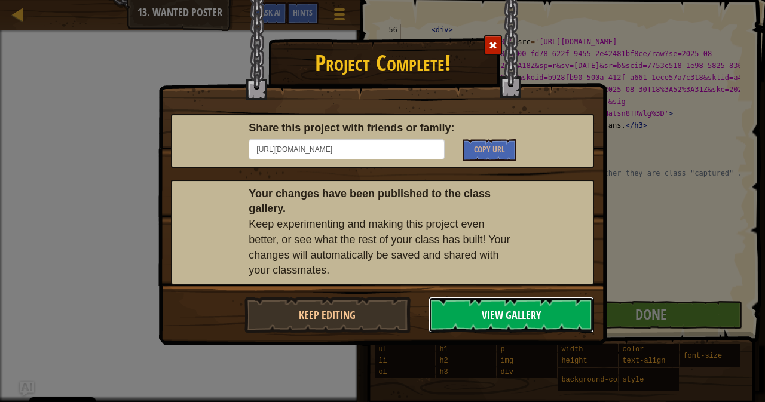
click at [452, 317] on button "View Gallery" at bounding box center [512, 315] width 166 height 36
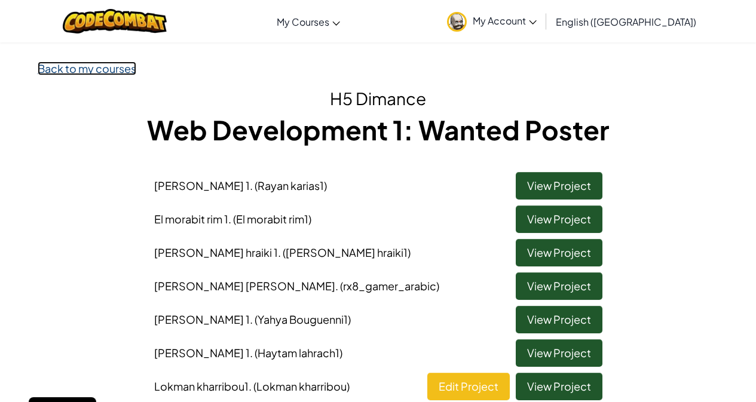
click at [69, 72] on link "Back to my courses" at bounding box center [87, 69] width 99 height 14
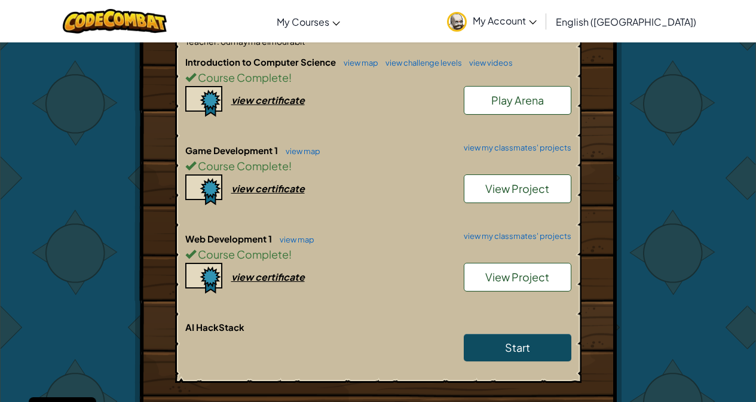
scroll to position [359, 0]
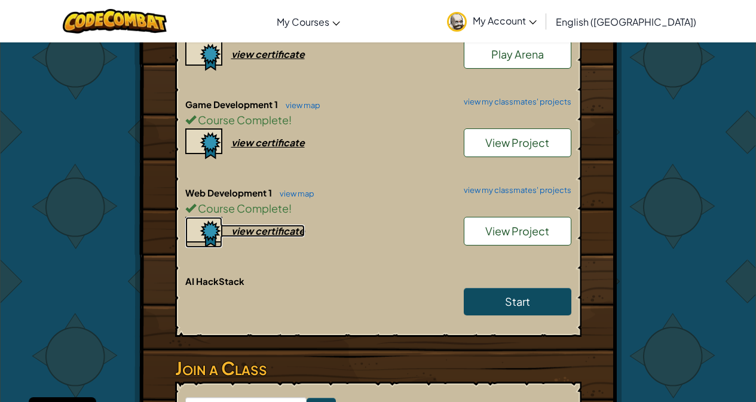
click at [279, 227] on div "view certificate" at bounding box center [268, 231] width 74 height 13
